Goal: Transaction & Acquisition: Book appointment/travel/reservation

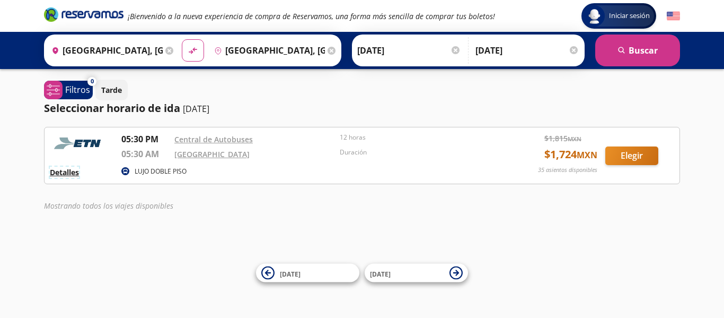
click at [63, 170] on button "Detalles" at bounding box center [64, 172] width 29 height 11
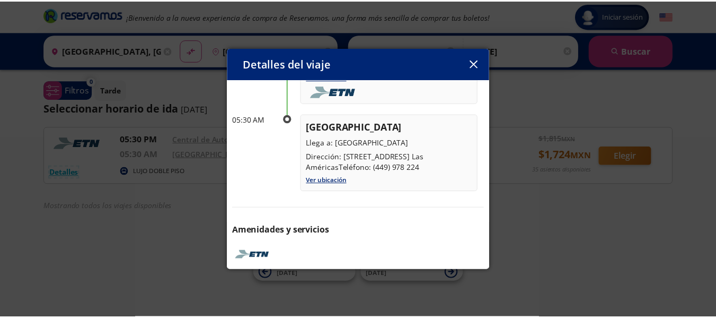
scroll to position [150, 0]
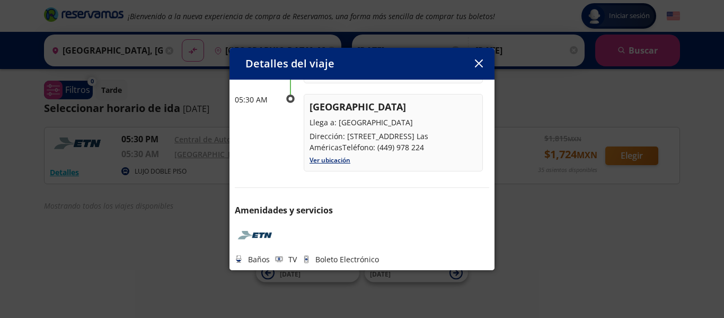
click at [478, 61] on icon "button" at bounding box center [479, 63] width 8 height 8
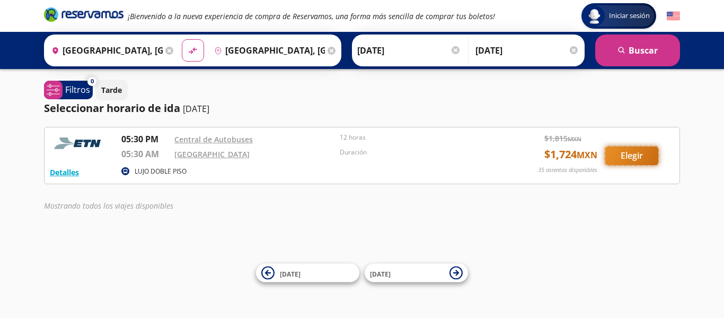
click at [634, 154] on button "Elegir" at bounding box center [632, 155] width 53 height 19
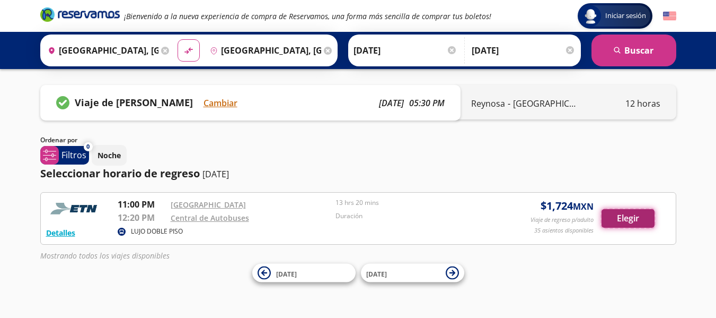
click at [635, 220] on button "Elegir" at bounding box center [628, 218] width 53 height 19
